Goal: Navigation & Orientation: Go to known website

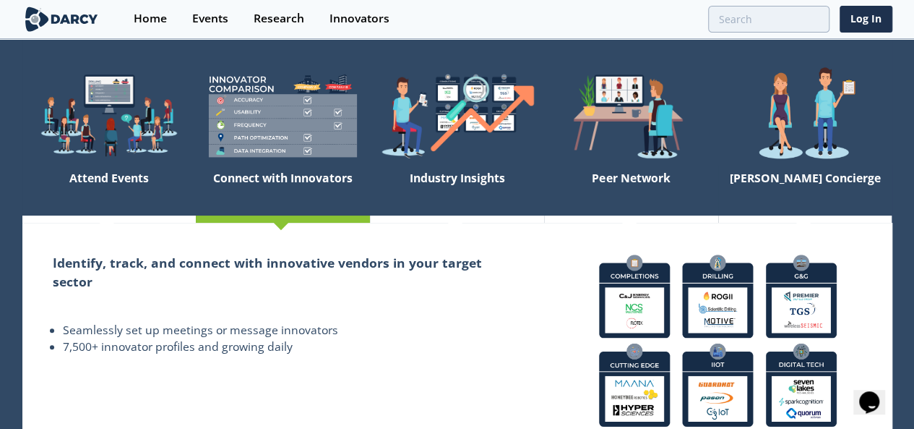
scroll to position [95, 0]
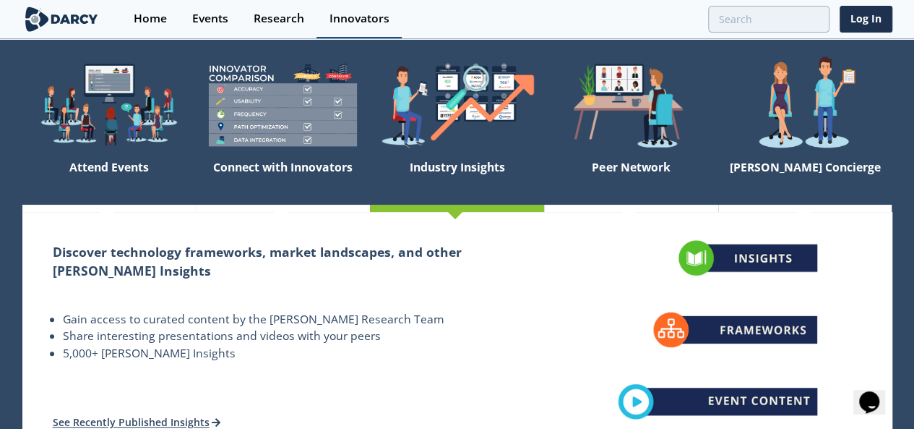
click at [383, 26] on link "Innovators" at bounding box center [359, 19] width 85 height 38
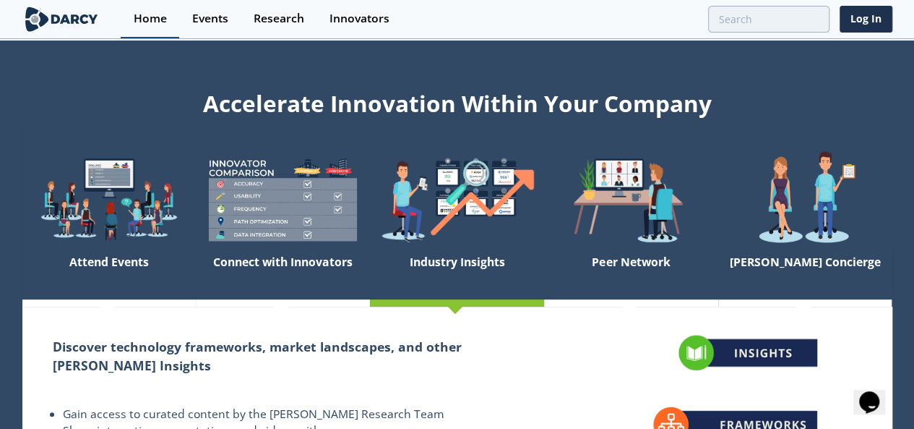
click at [154, 27] on link "Home" at bounding box center [150, 19] width 59 height 38
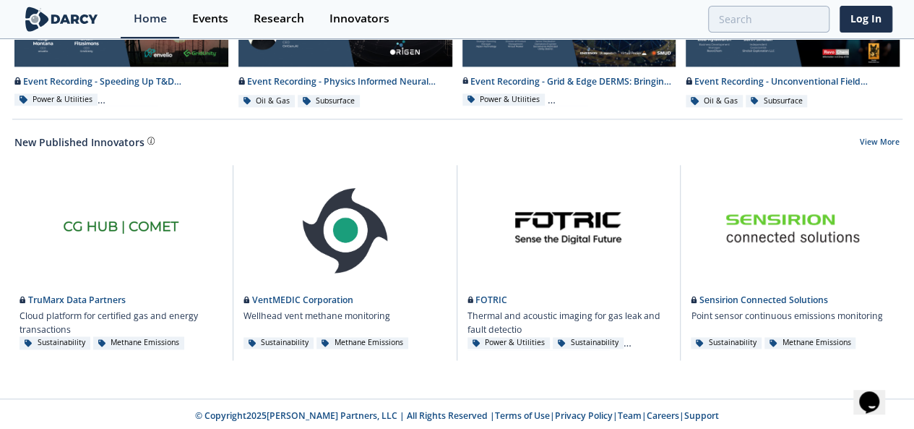
click at [320, 414] on p "© Copyright 2025 [PERSON_NAME] Partners, LLC | All Rights Reserved | Terms of U…" at bounding box center [458, 415] width 700 height 13
